Goal: Information Seeking & Learning: Check status

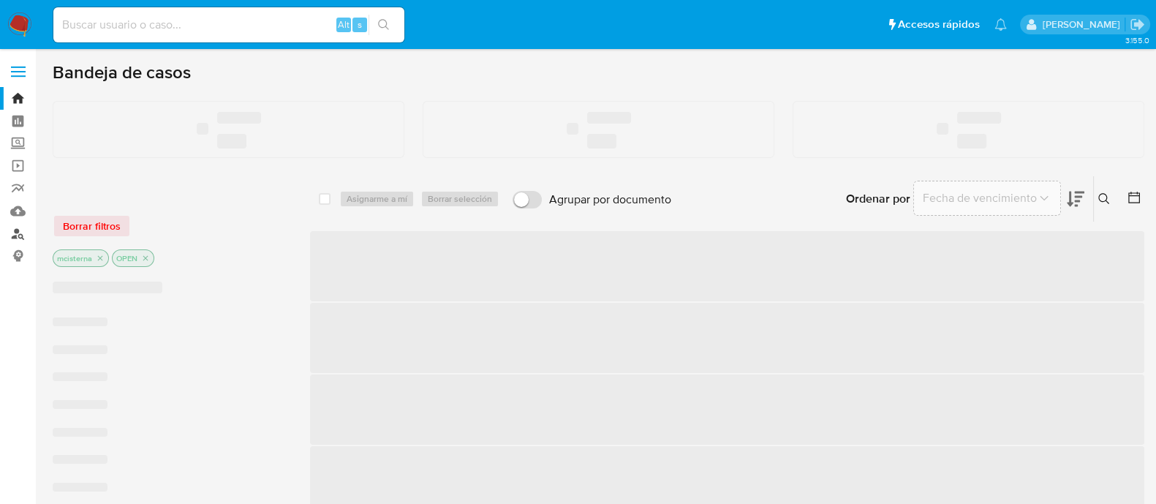
click at [22, 230] on link "Buscador de personas" at bounding box center [87, 233] width 174 height 23
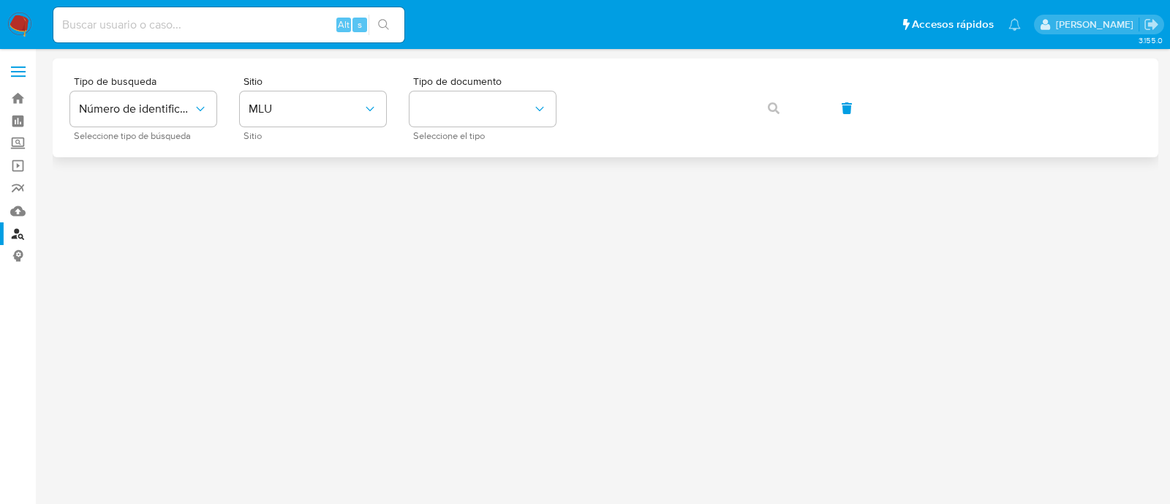
click at [392, 111] on div "Tipo de busqueda Número de identificación Seleccione tipo de búsqueda Sitio MLU…" at bounding box center [605, 108] width 1070 height 64
click at [341, 113] on span "MLU" at bounding box center [306, 109] width 114 height 15
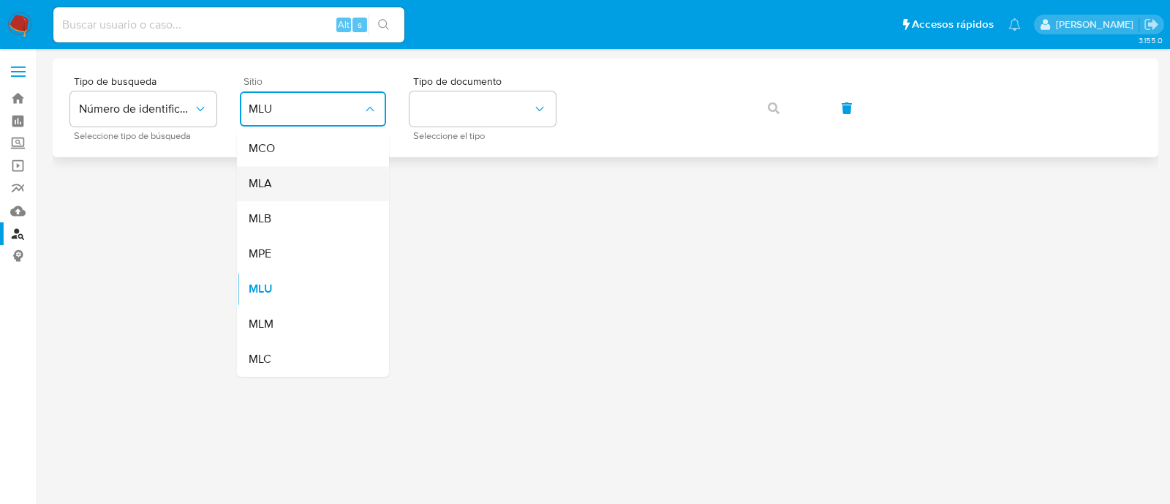
click at [334, 198] on div "MLA" at bounding box center [309, 183] width 120 height 35
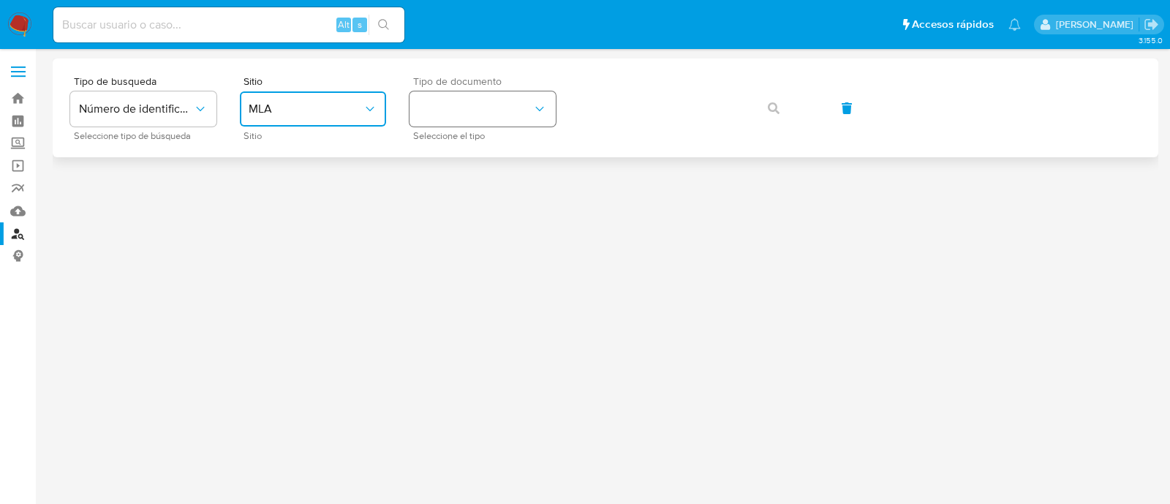
click at [473, 113] on button "identificationType" at bounding box center [482, 108] width 146 height 35
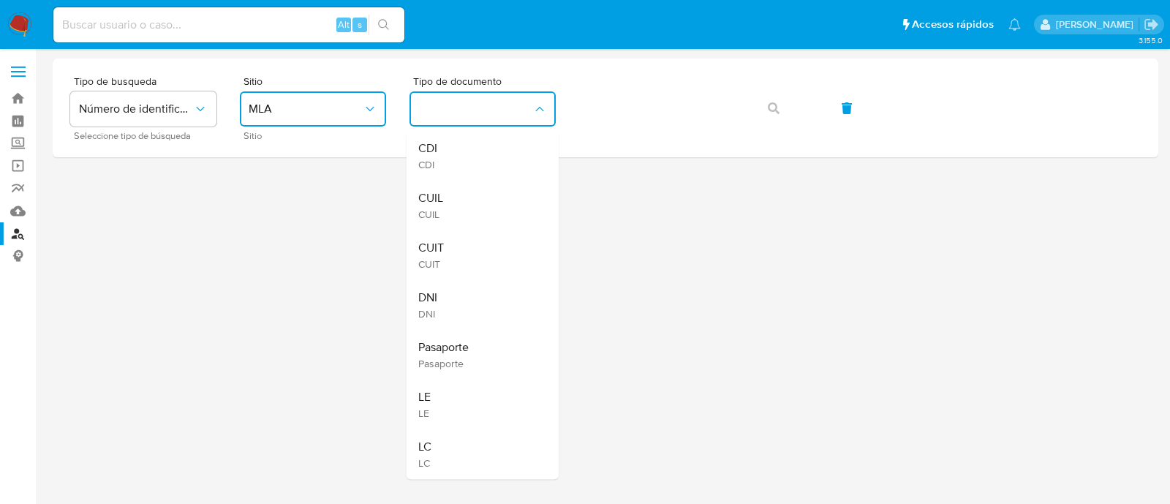
click at [476, 265] on div "CUIT CUIT" at bounding box center [478, 255] width 120 height 50
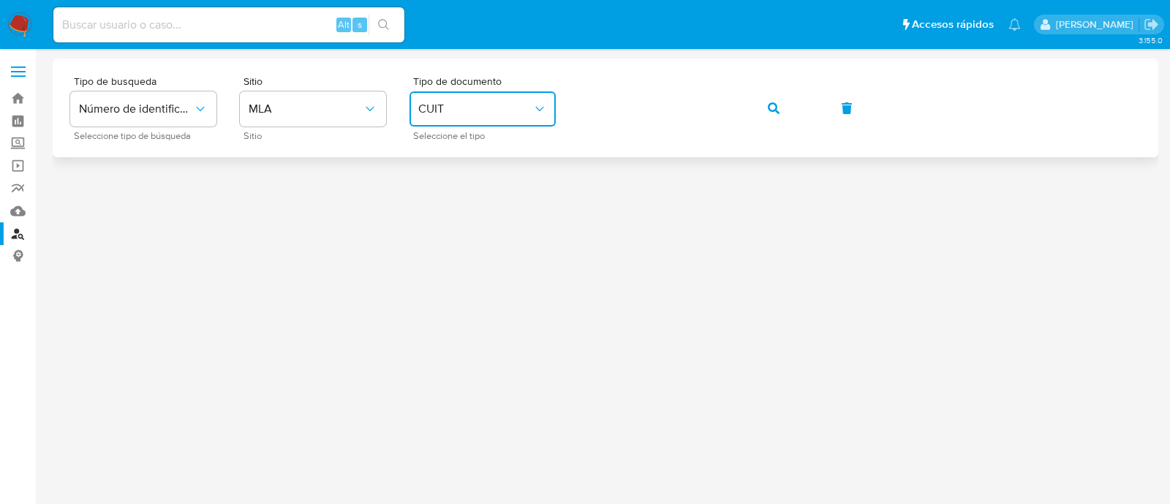
drag, startPoint x: 773, startPoint y: 107, endPoint x: 765, endPoint y: 110, distance: 8.6
click at [773, 107] on icon "button" at bounding box center [774, 108] width 12 height 12
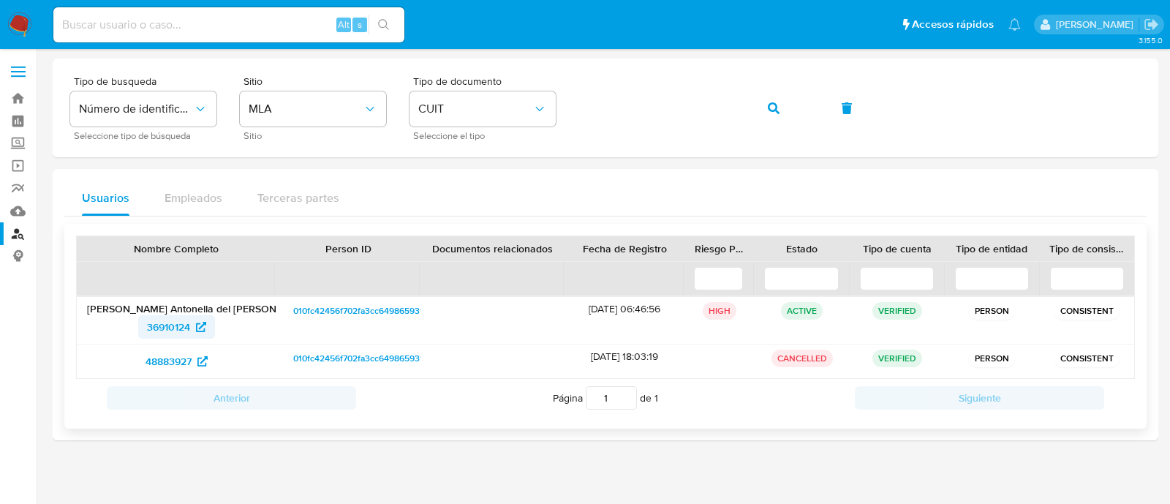
drag, startPoint x: 120, startPoint y: 329, endPoint x: 190, endPoint y: 329, distance: 70.2
click at [190, 329] on div "36910124" at bounding box center [176, 326] width 178 height 23
drag, startPoint x: 127, startPoint y: 367, endPoint x: 190, endPoint y: 366, distance: 62.9
click at [190, 366] on div "48883927" at bounding box center [176, 360] width 178 height 23
click at [766, 104] on button "button" at bounding box center [774, 108] width 50 height 35
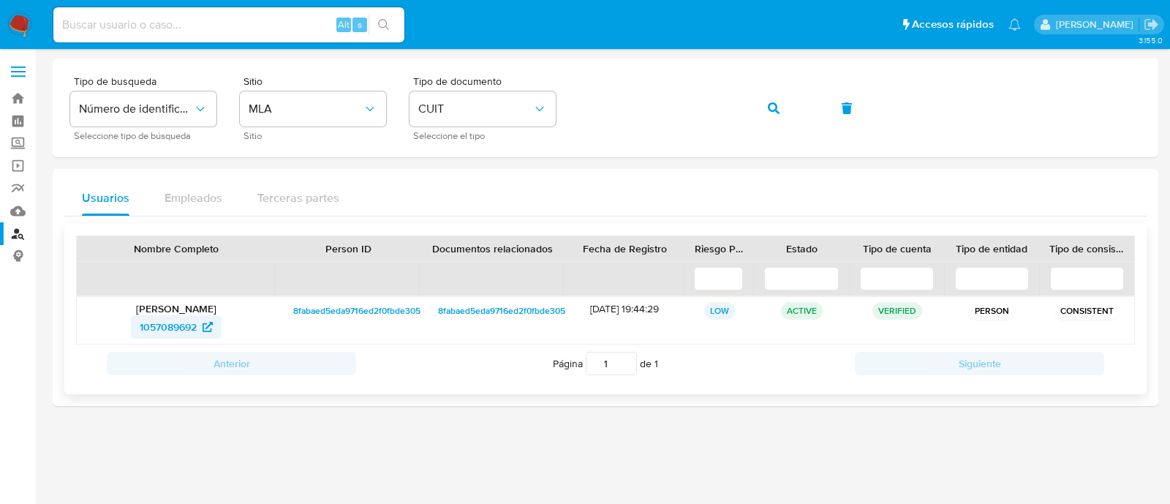
drag, startPoint x: 125, startPoint y: 328, endPoint x: 198, endPoint y: 327, distance: 73.1
click at [198, 327] on div "1057089692" at bounding box center [176, 326] width 178 height 23
click at [778, 108] on icon "button" at bounding box center [774, 108] width 12 height 12
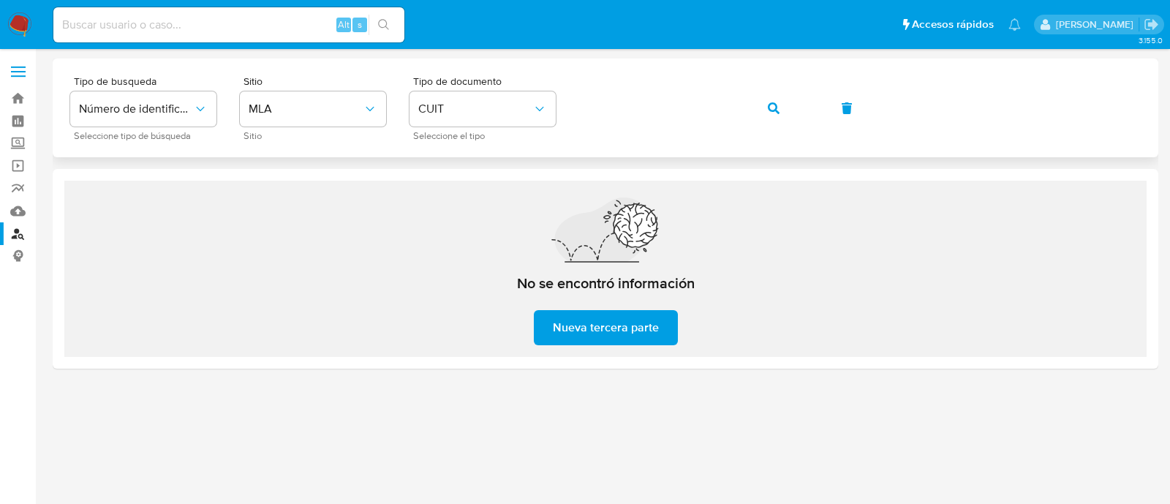
click at [786, 107] on button "button" at bounding box center [774, 108] width 50 height 35
click at [768, 107] on icon "button" at bounding box center [774, 108] width 12 height 12
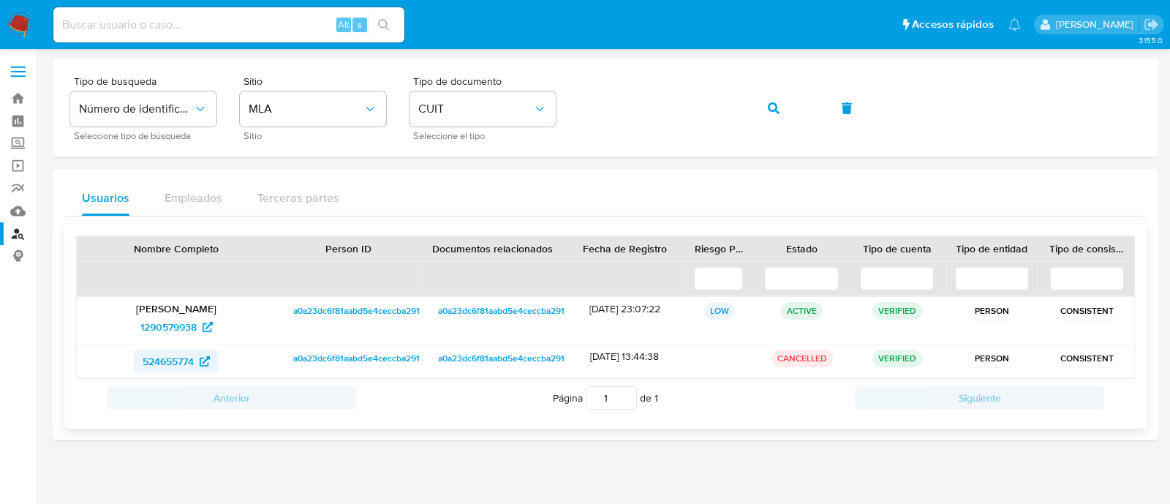
drag, startPoint x: 124, startPoint y: 360, endPoint x: 194, endPoint y: 360, distance: 69.5
click at [194, 360] on div "524655774" at bounding box center [176, 360] width 178 height 23
drag, startPoint x: 99, startPoint y: 320, endPoint x: 203, endPoint y: 330, distance: 105.1
click at [203, 330] on div "1290579938" at bounding box center [176, 326] width 178 height 23
click at [300, 26] on input at bounding box center [228, 24] width 351 height 19
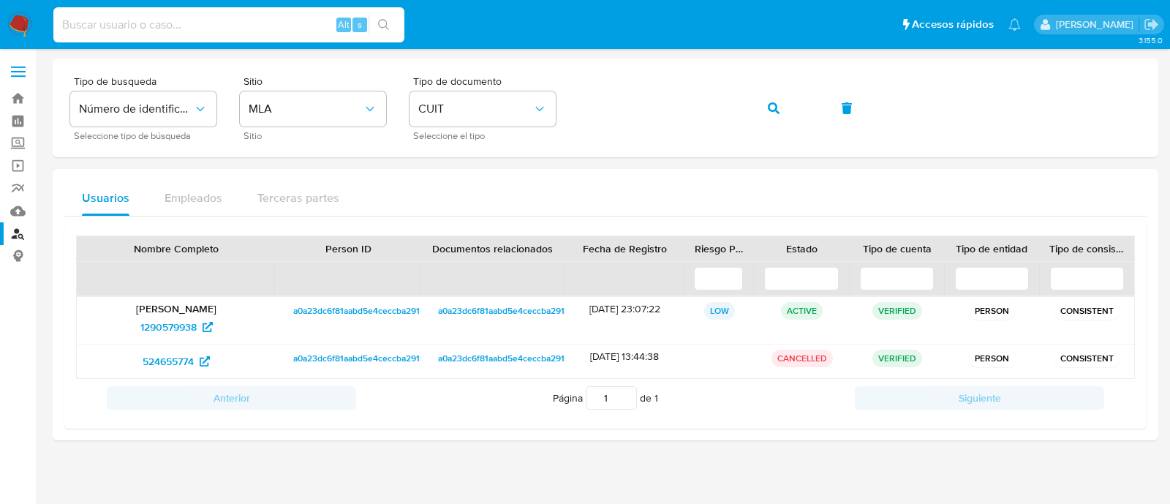
paste input "291892027"
type input "291892027"
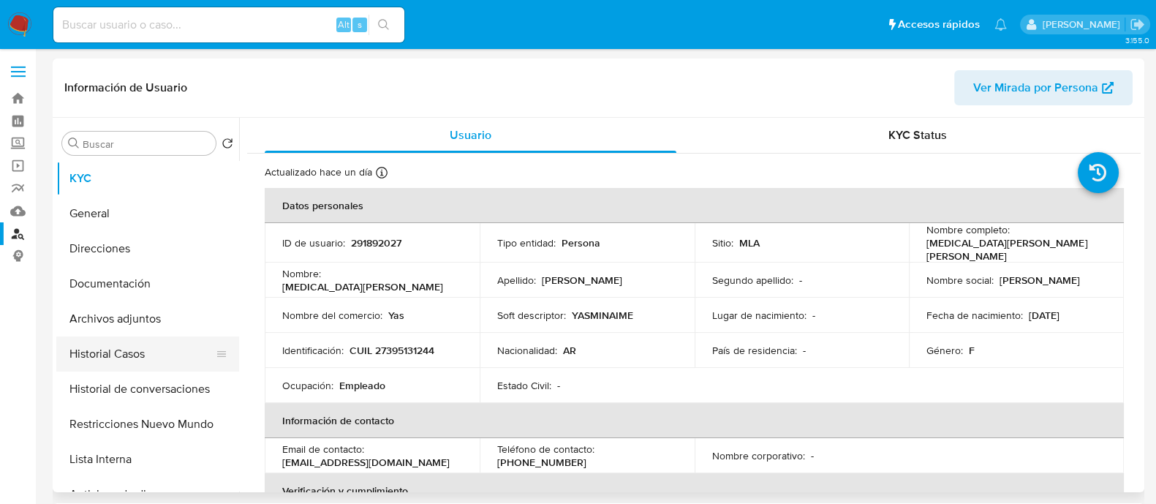
select select "10"
click at [173, 355] on button "Historial Casos" at bounding box center [141, 353] width 171 height 35
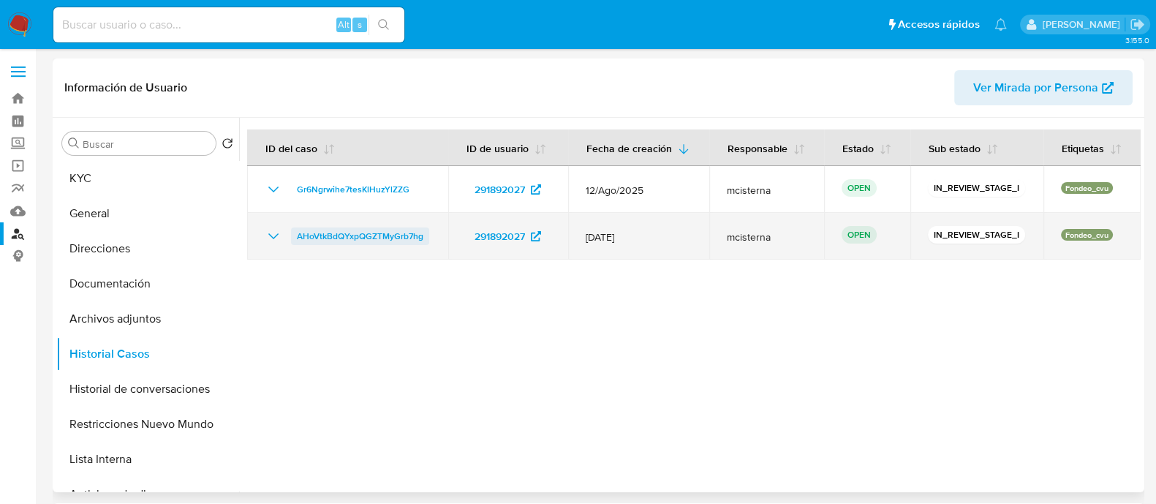
click at [372, 234] on span "AHoVtkBdQYxpQGZTMyGrb7hg" at bounding box center [360, 236] width 126 height 18
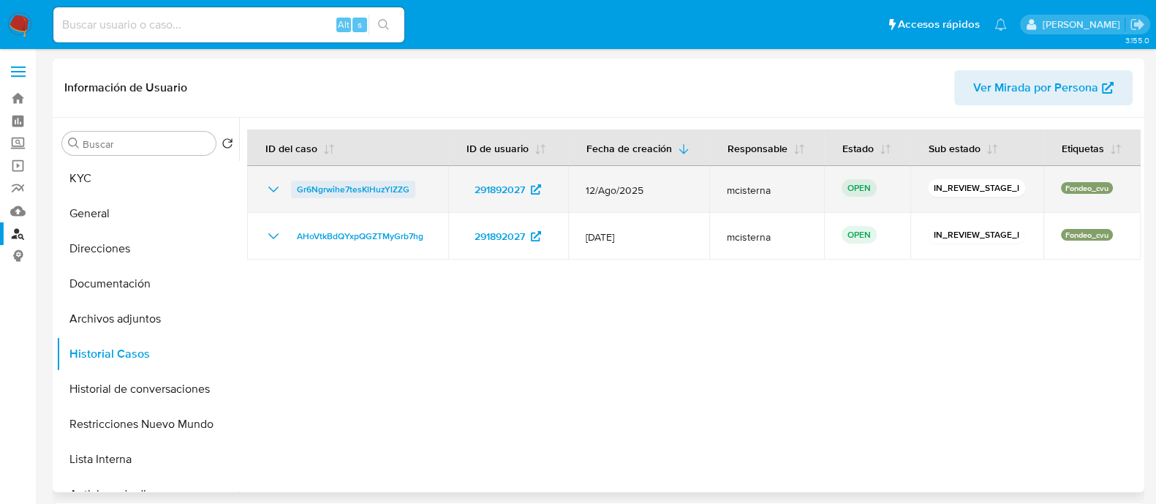
click at [368, 193] on span "Gr6Ngrwihe7tesKlHuzYlZZG" at bounding box center [353, 190] width 113 height 18
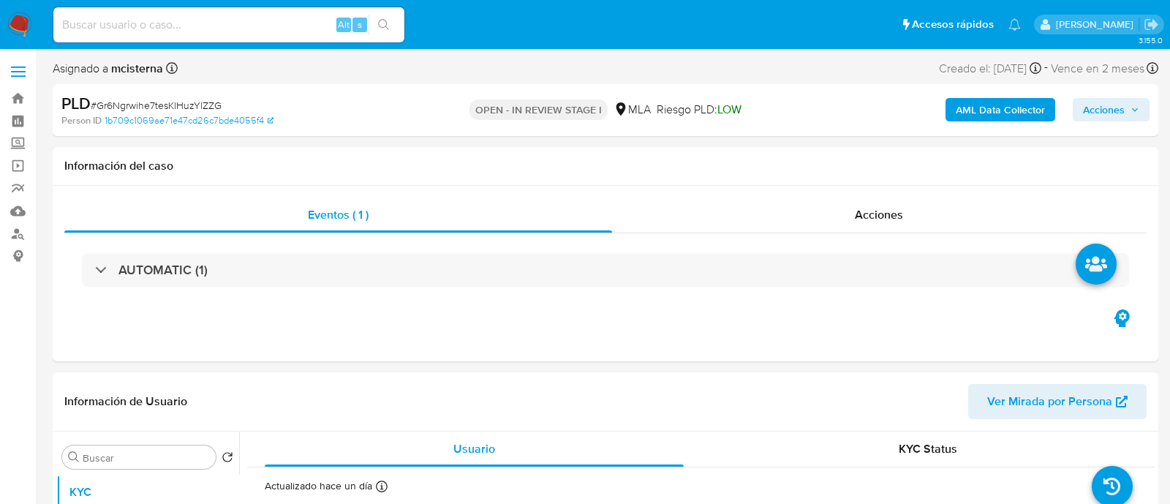
select select "10"
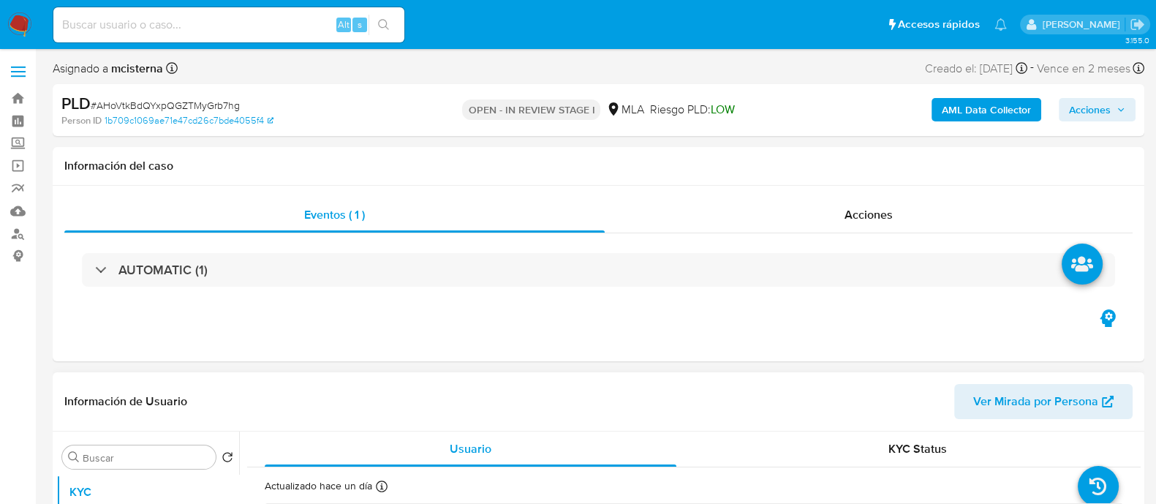
select select "10"
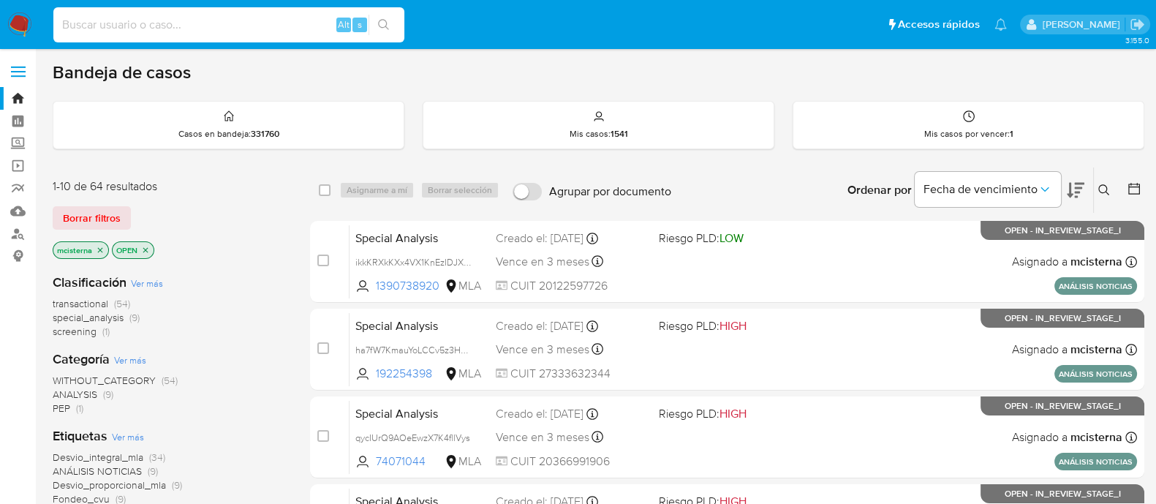
click at [308, 15] on input at bounding box center [228, 24] width 351 height 19
paste input "chHpteVuluuKpZcZymsLJtA8"
type input "chHpteVuluuKpZcZymsLJtA8"
click at [391, 26] on button "search-icon" at bounding box center [383, 25] width 30 height 20
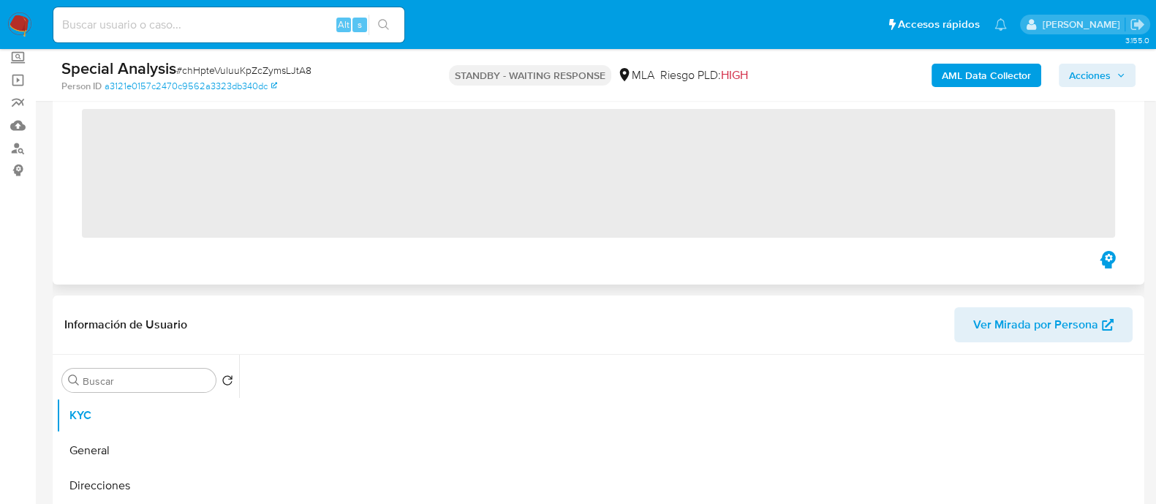
scroll to position [182, 0]
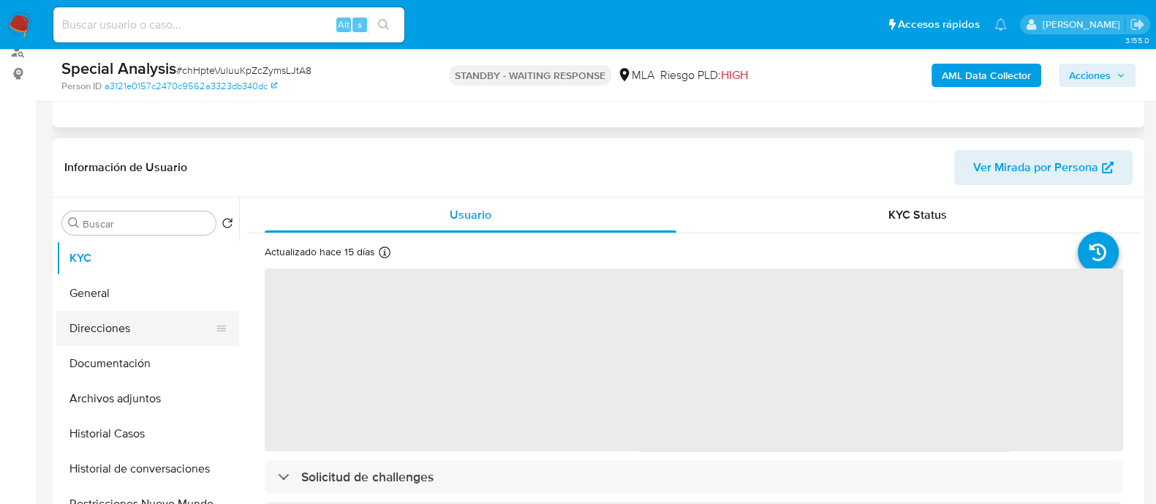
click at [141, 325] on button "Direcciones" at bounding box center [141, 328] width 171 height 35
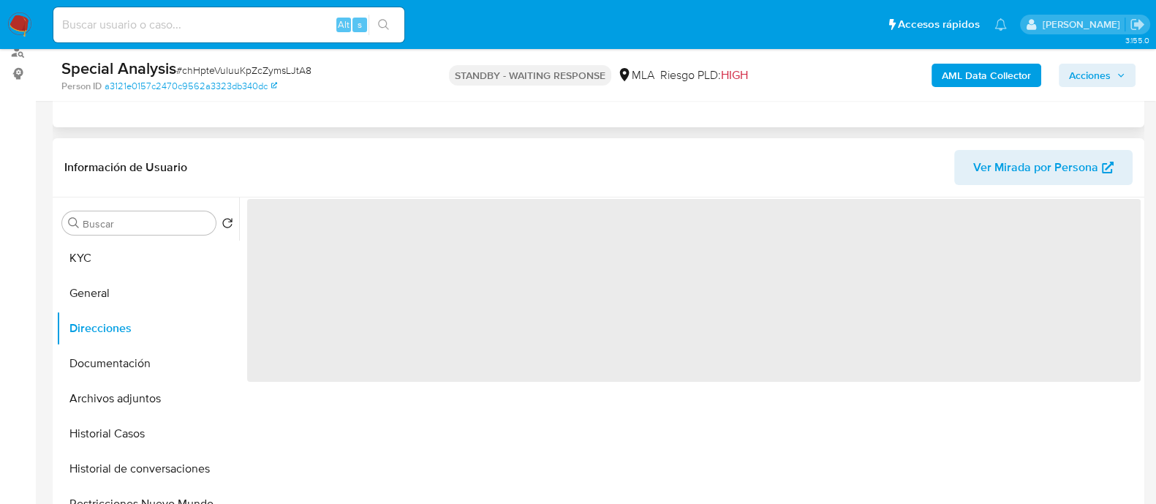
select select "10"
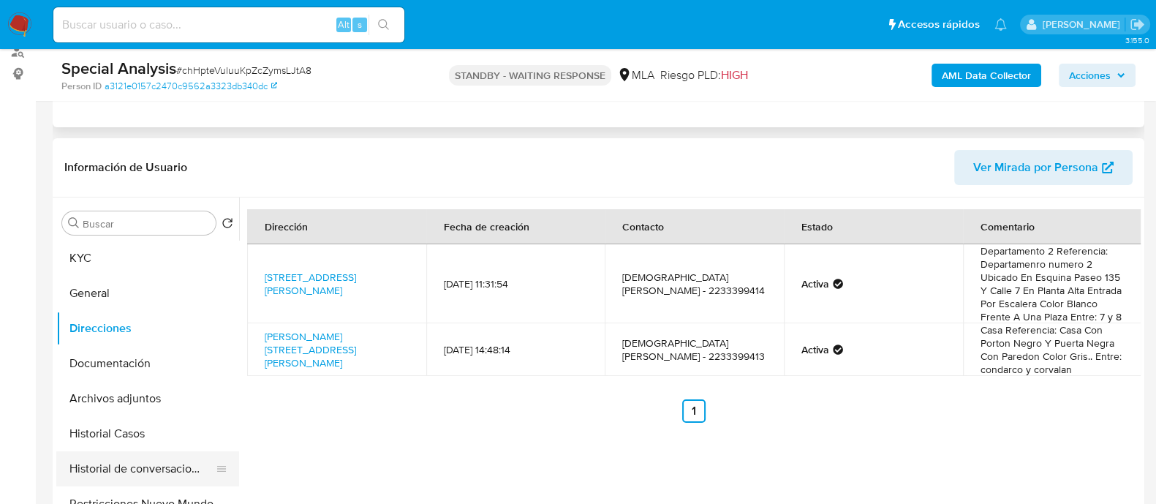
click at [204, 460] on button "Historial de conversaciones" at bounding box center [141, 468] width 171 height 35
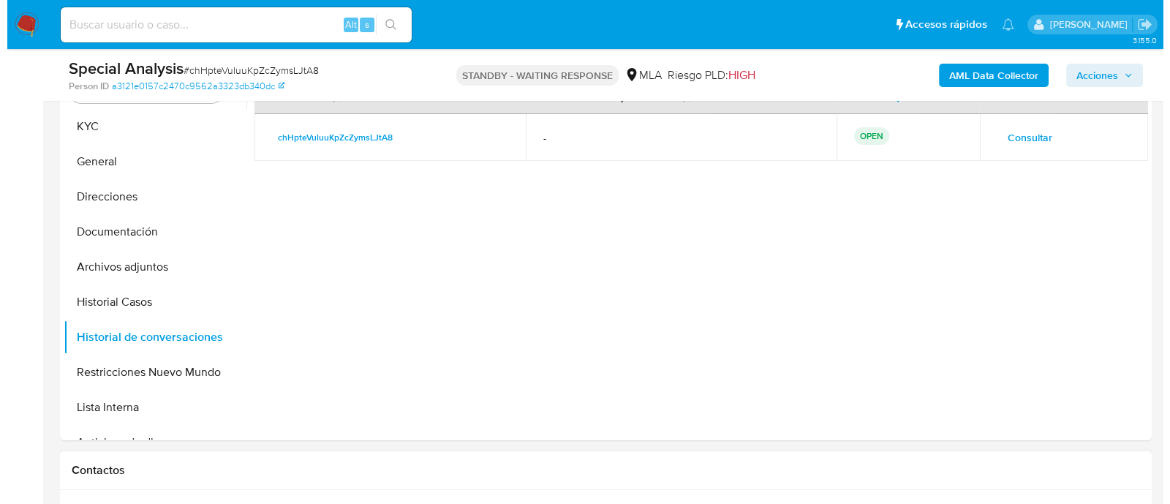
scroll to position [274, 0]
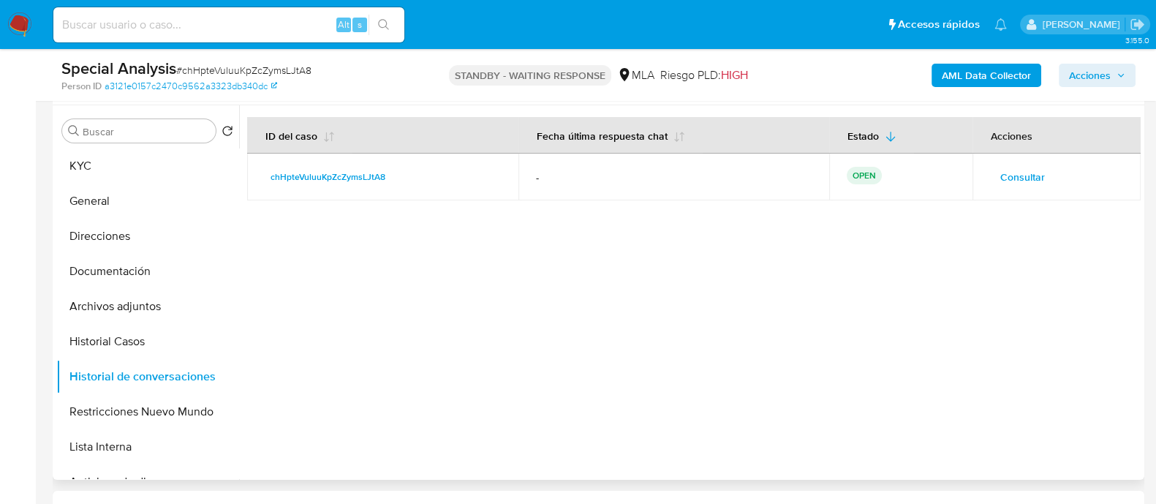
click at [1010, 173] on span "Consultar" at bounding box center [1022, 177] width 45 height 20
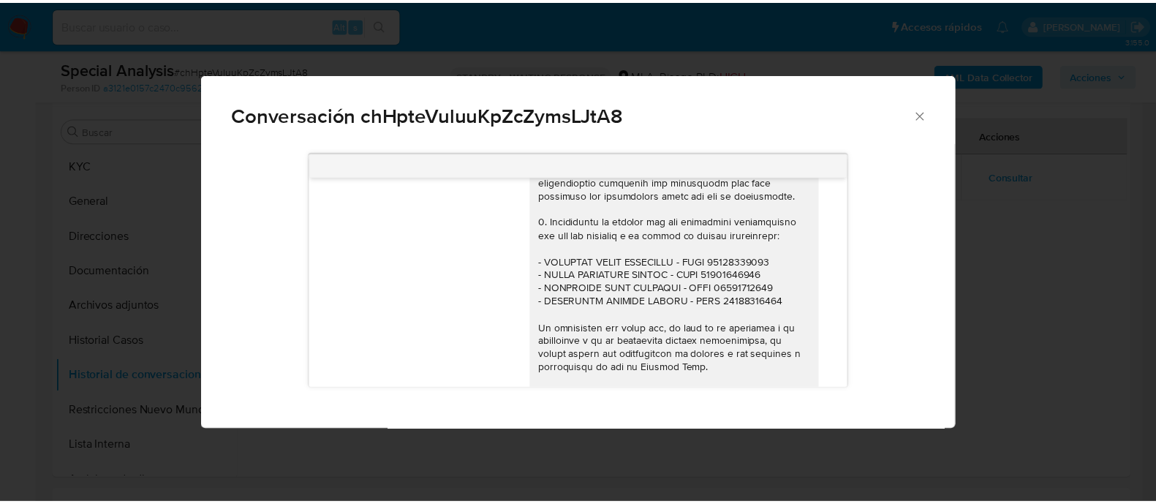
scroll to position [158, 0]
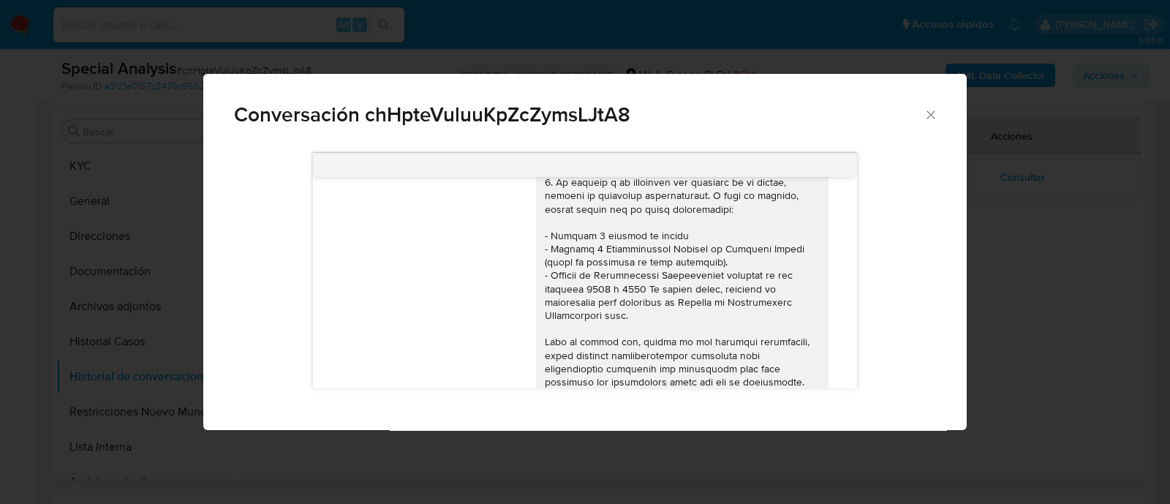
click at [929, 118] on icon "Cerrar" at bounding box center [930, 114] width 15 height 15
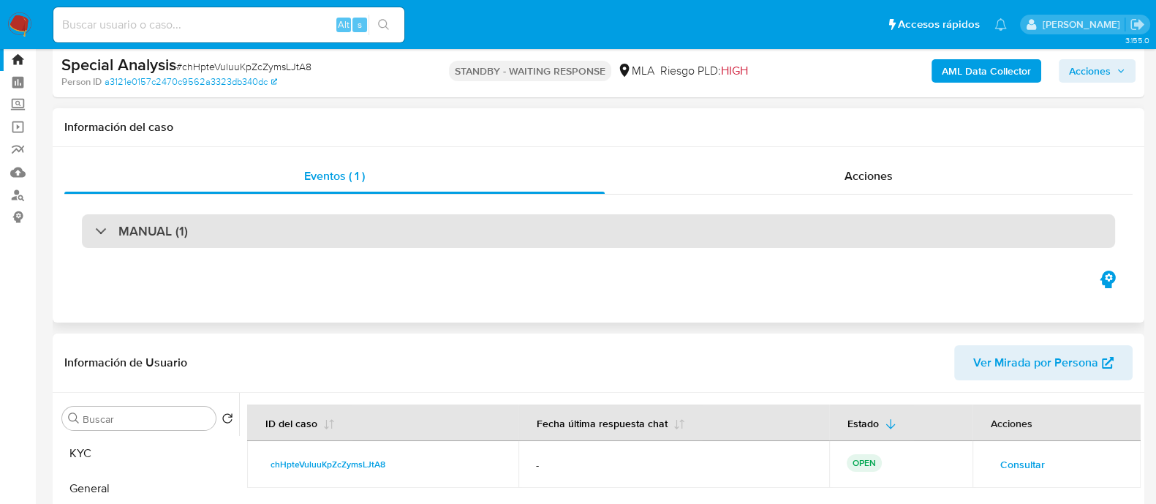
scroll to position [0, 0]
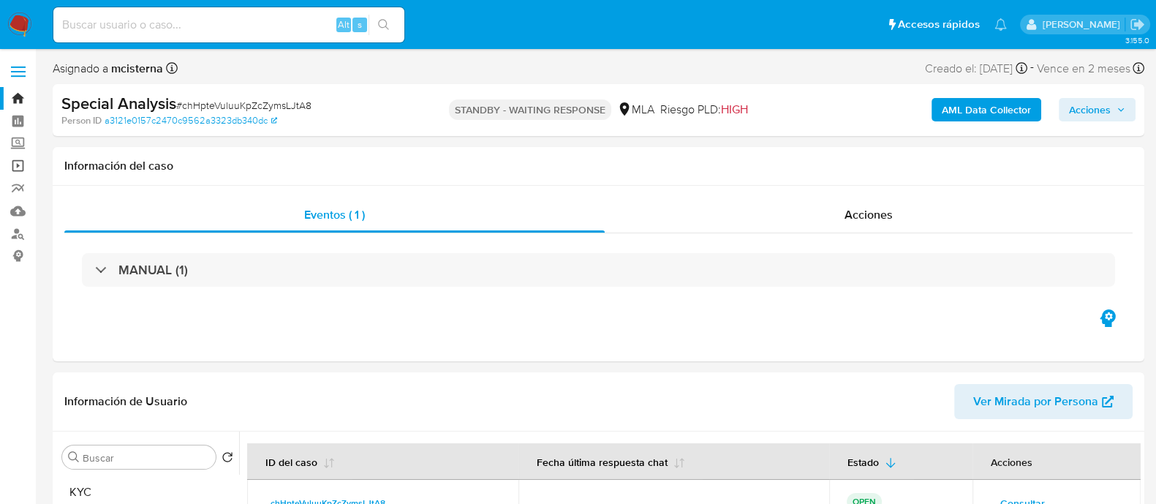
click at [19, 170] on link "Operaciones masivas" at bounding box center [87, 165] width 174 height 23
